Goal: Transaction & Acquisition: Purchase product/service

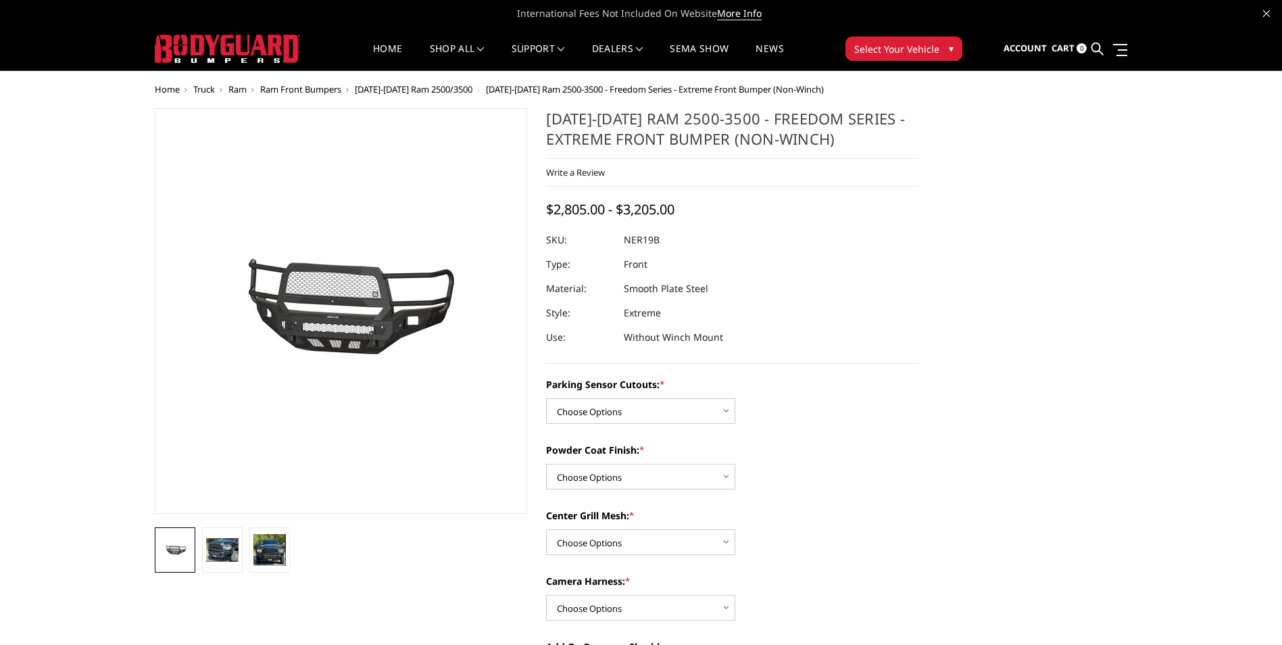
click at [451, 85] on span "[DATE]-[DATE] Ram 2500/3500" at bounding box center [414, 89] width 118 height 12
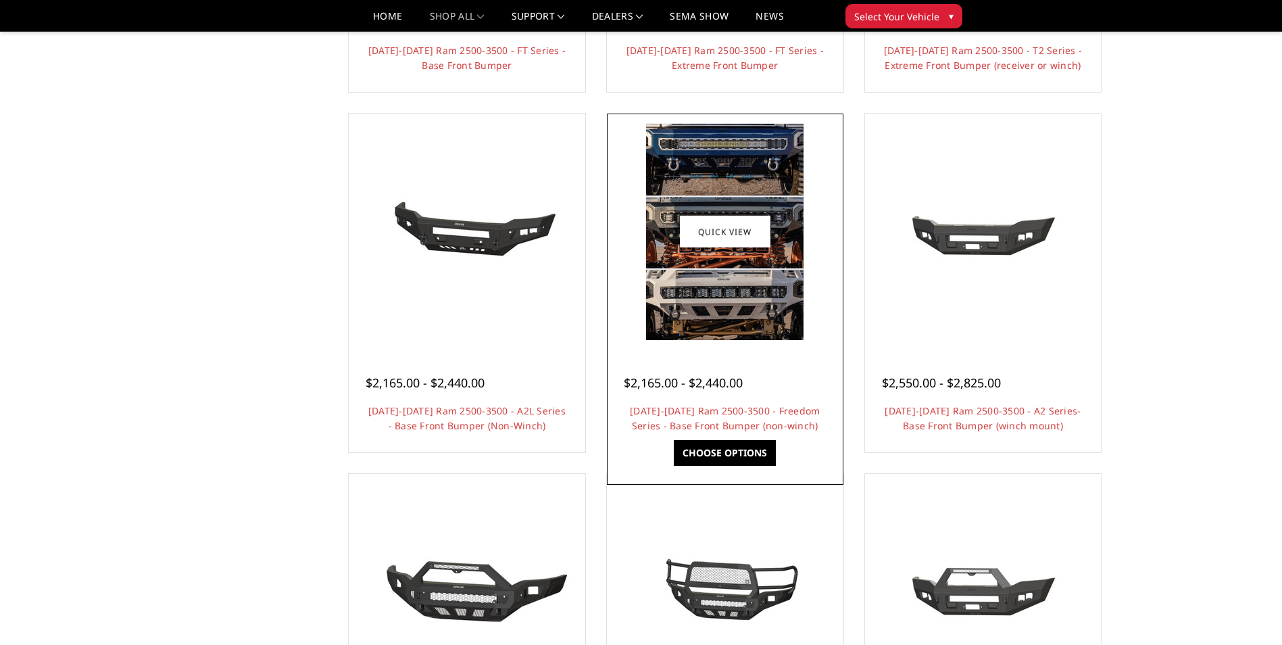
scroll to position [405, 0]
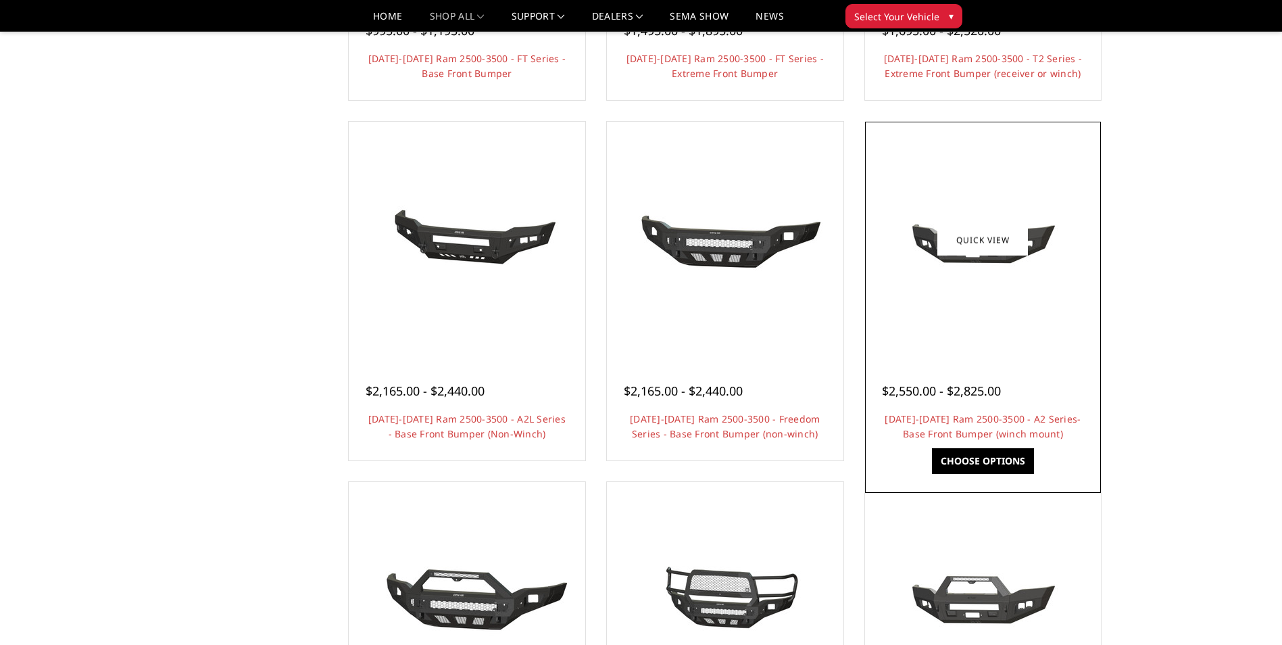
click at [1039, 238] on img at bounding box center [982, 239] width 216 height 97
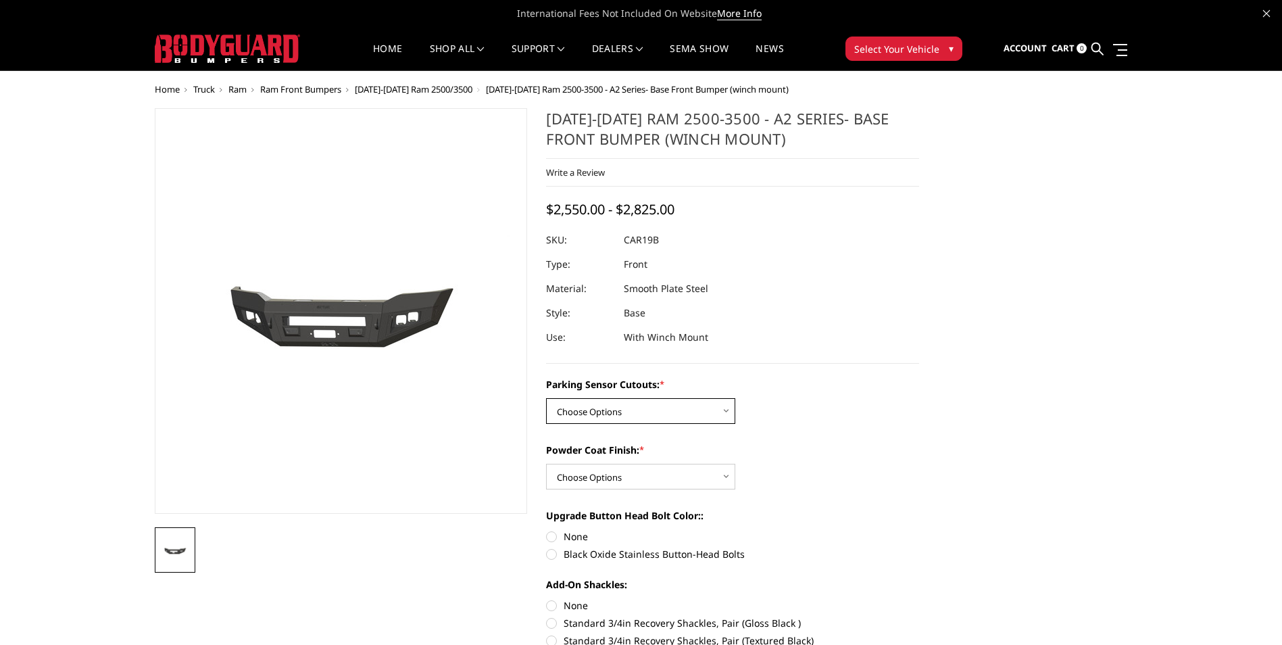
click at [652, 408] on select "Choose Options No - Without Parking Sensor Cutouts Yes - With Parking Sensor Cu…" at bounding box center [640, 411] width 189 height 26
select select "2015"
click at [546, 398] on select "Choose Options No - Without Parking Sensor Cutouts Yes - With Parking Sensor Cu…" at bounding box center [640, 411] width 189 height 26
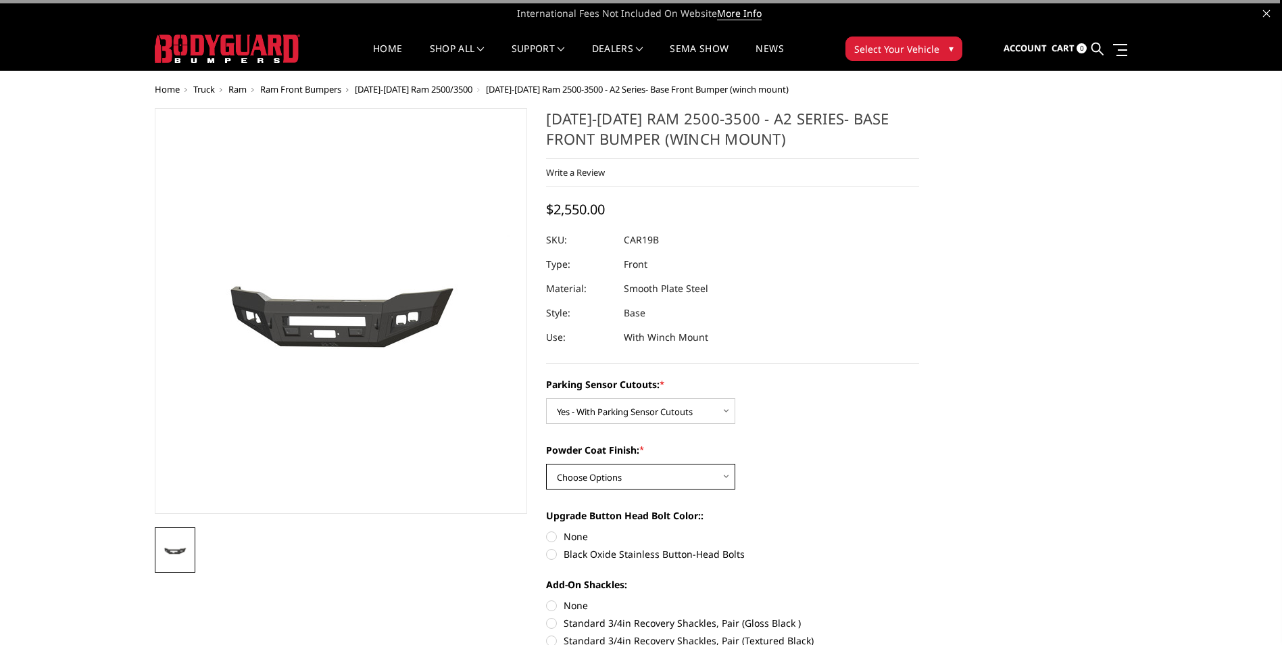
click at [639, 482] on select "Choose Options Bare Metal Textured Black Powder Coat" at bounding box center [640, 476] width 189 height 26
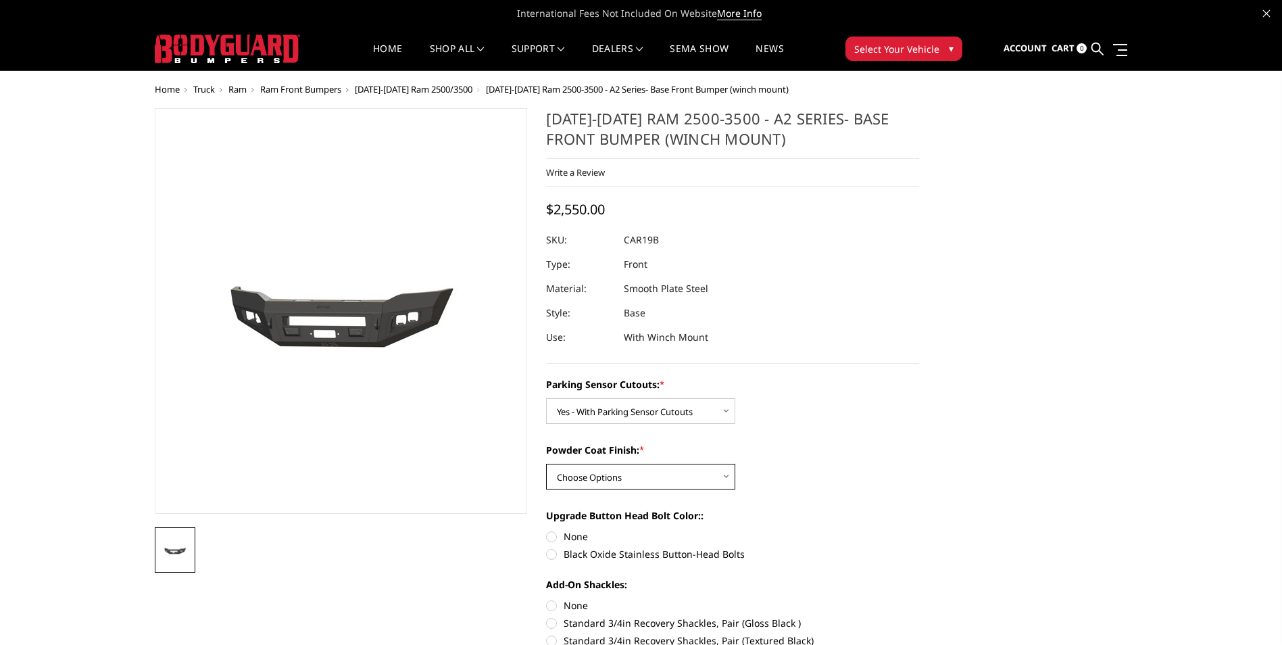
select select "2017"
click at [546, 463] on select "Choose Options Bare Metal Textured Black Powder Coat" at bounding box center [640, 476] width 189 height 26
